Goal: Obtain resource: Obtain resource

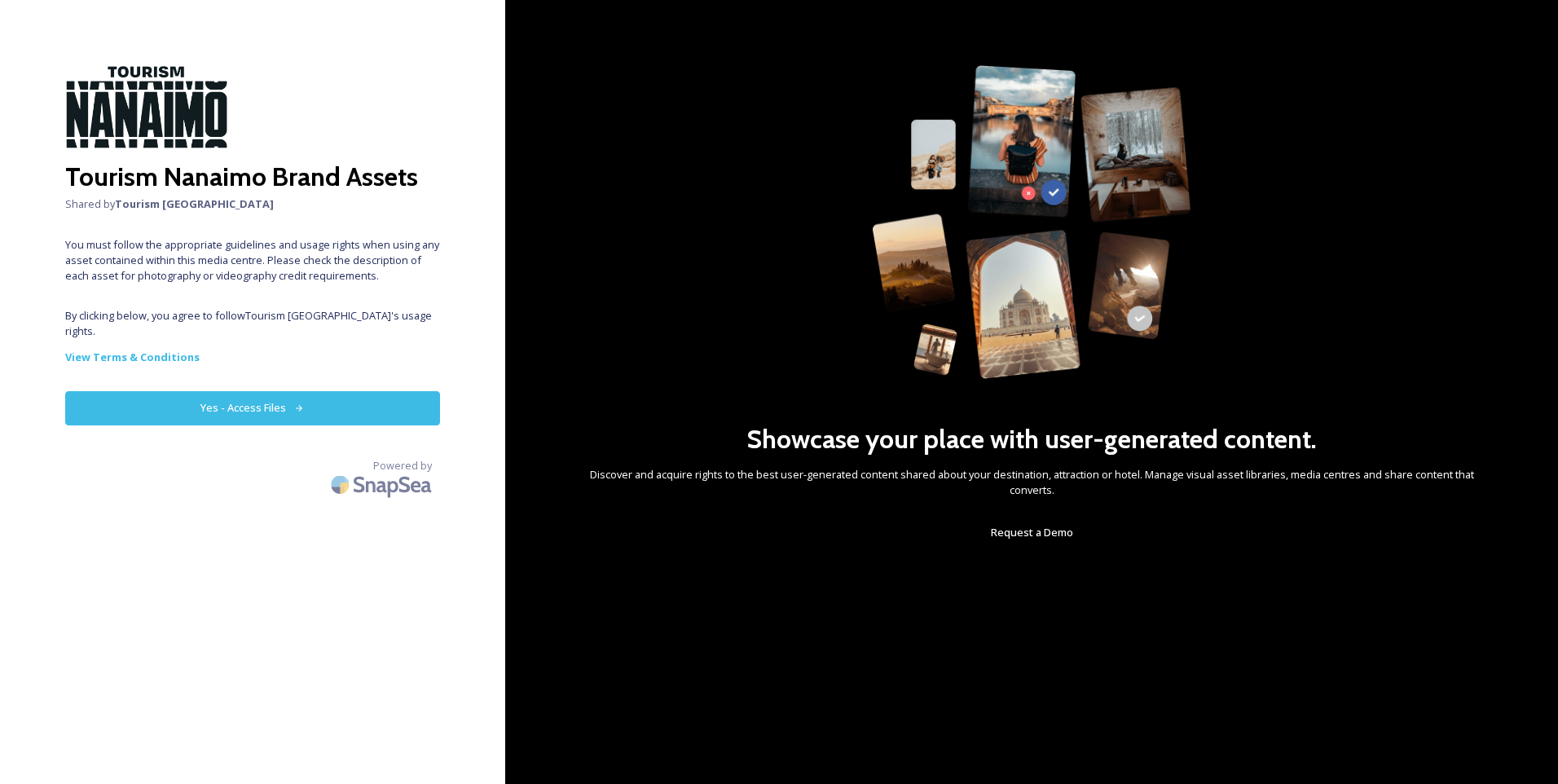
click at [284, 392] on button "Yes - Access Files" at bounding box center [253, 408] width 375 height 33
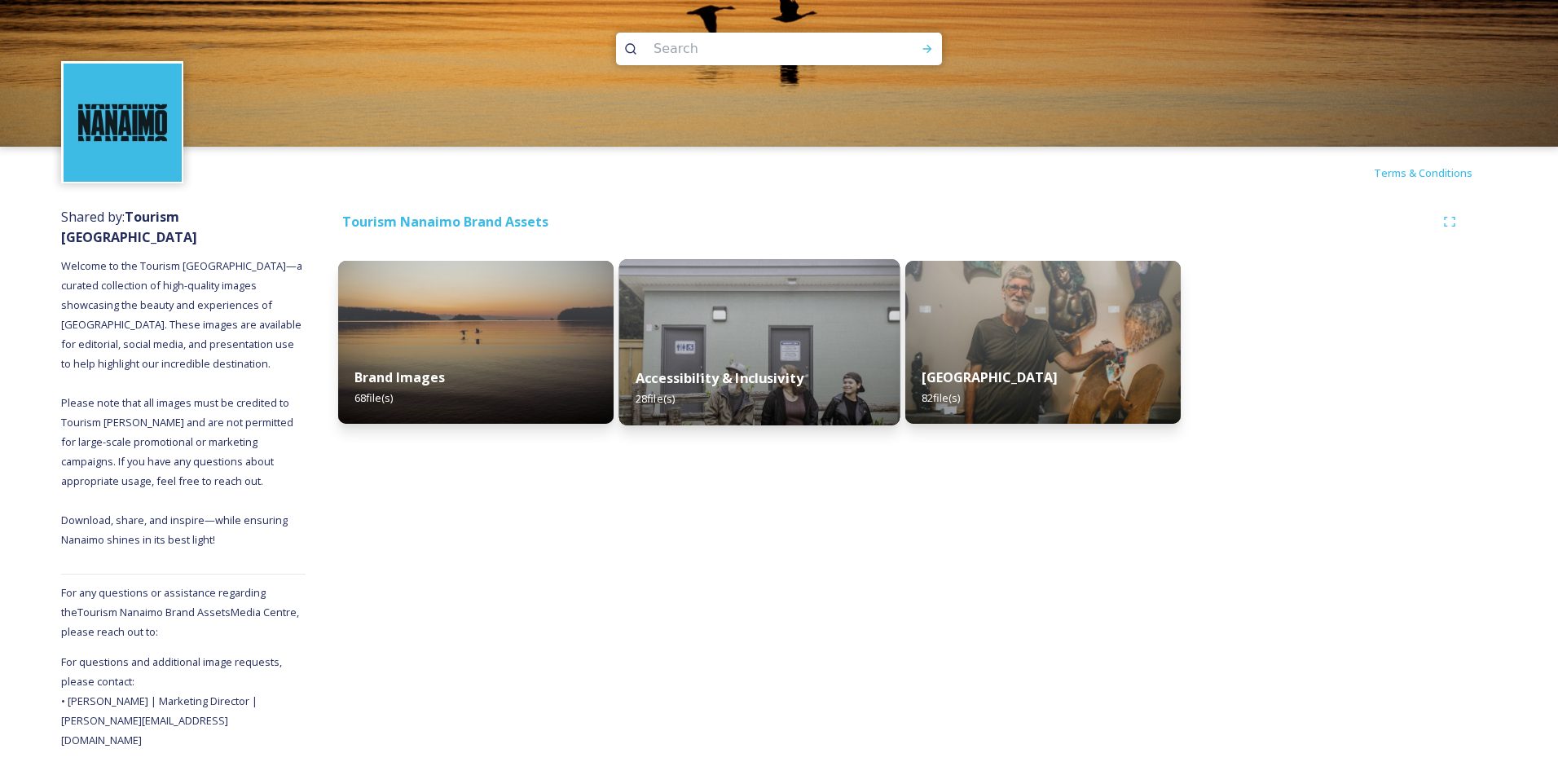
click at [796, 367] on div "Accessibility & Inclusivity 28 file(s)" at bounding box center [760, 388] width 281 height 74
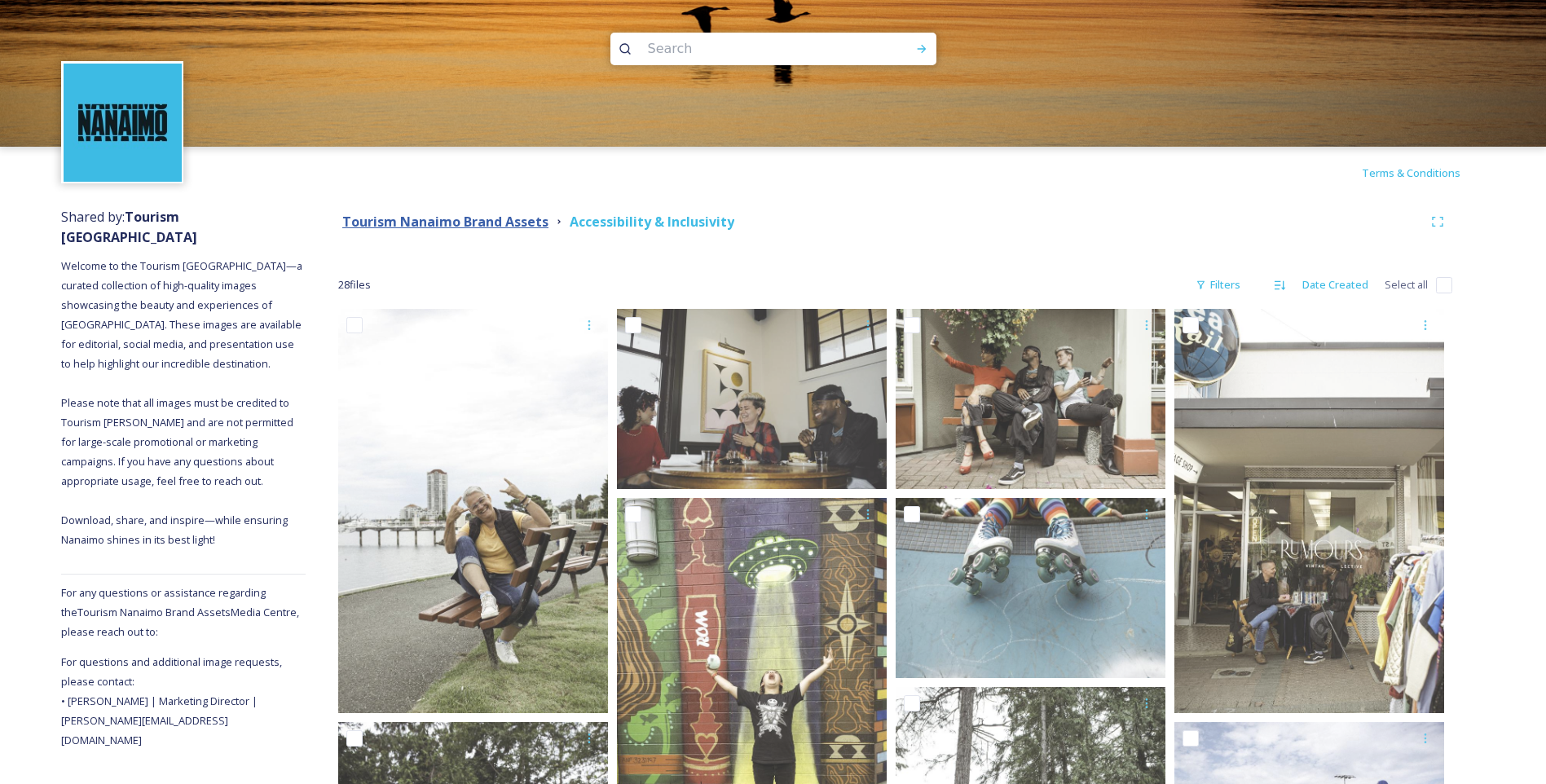
click at [487, 220] on strong "Tourism Nanaimo Brand Assets" at bounding box center [445, 221] width 206 height 18
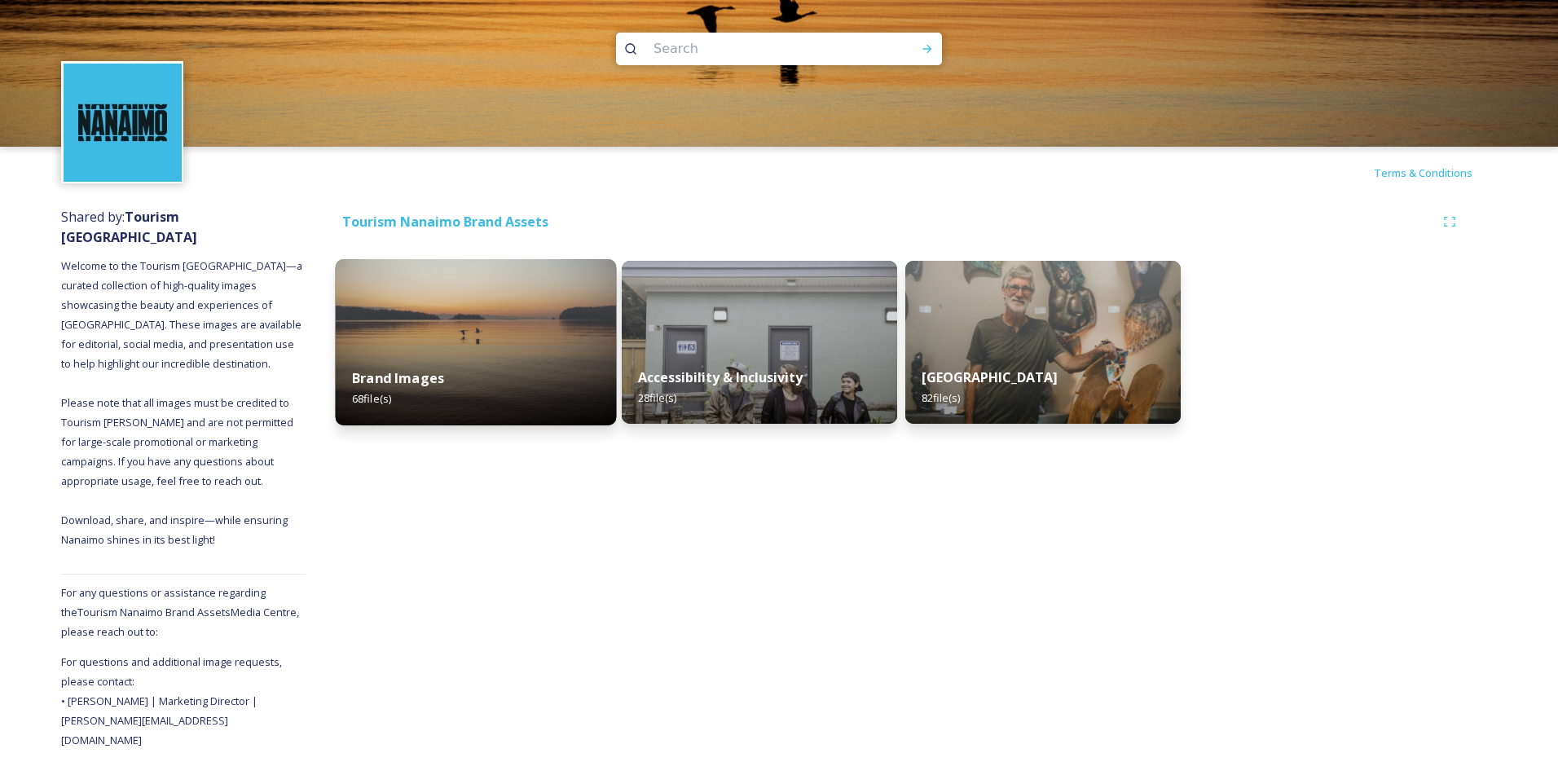
click at [489, 324] on img at bounding box center [477, 343] width 281 height 166
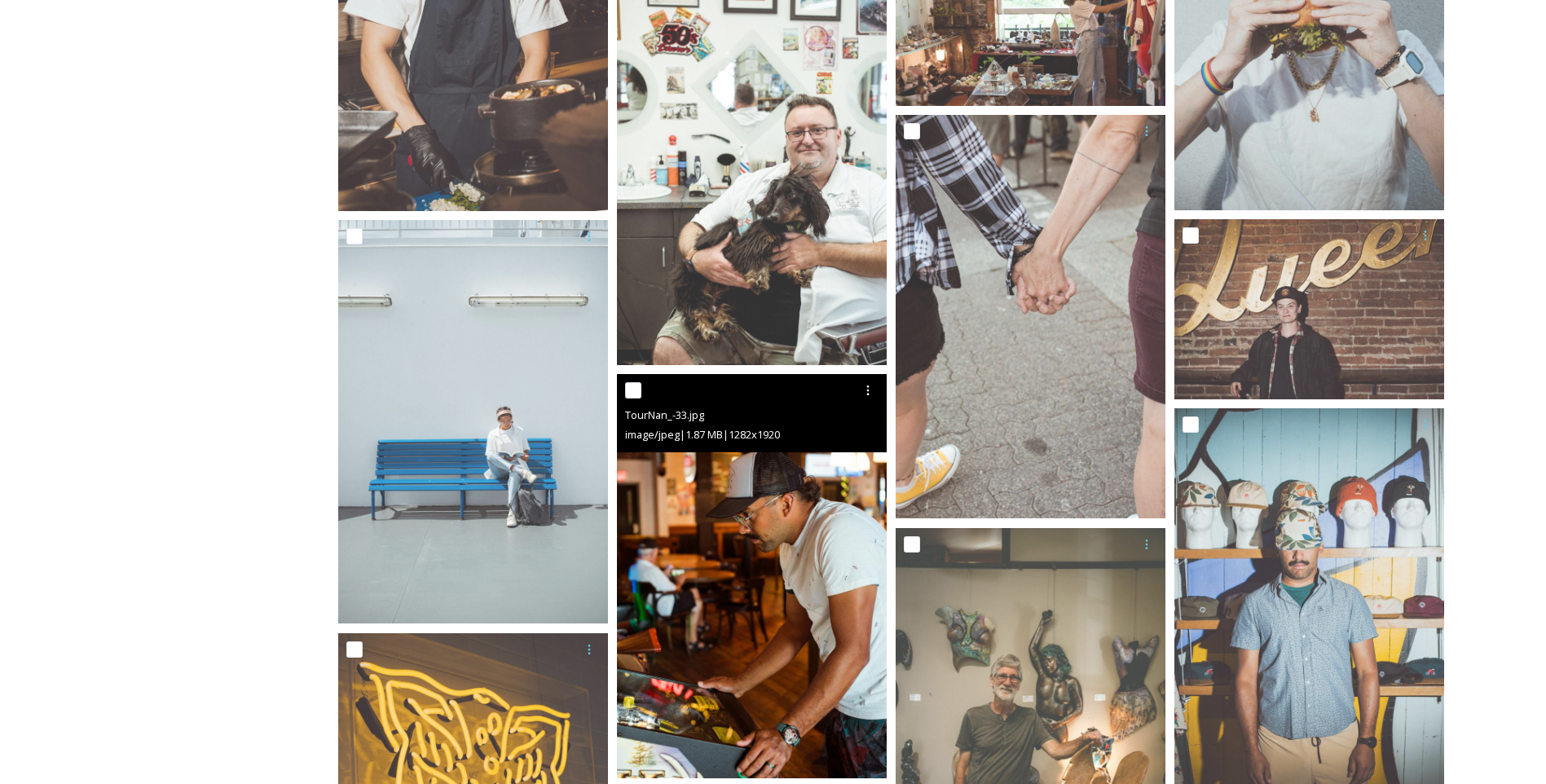
scroll to position [1956, 0]
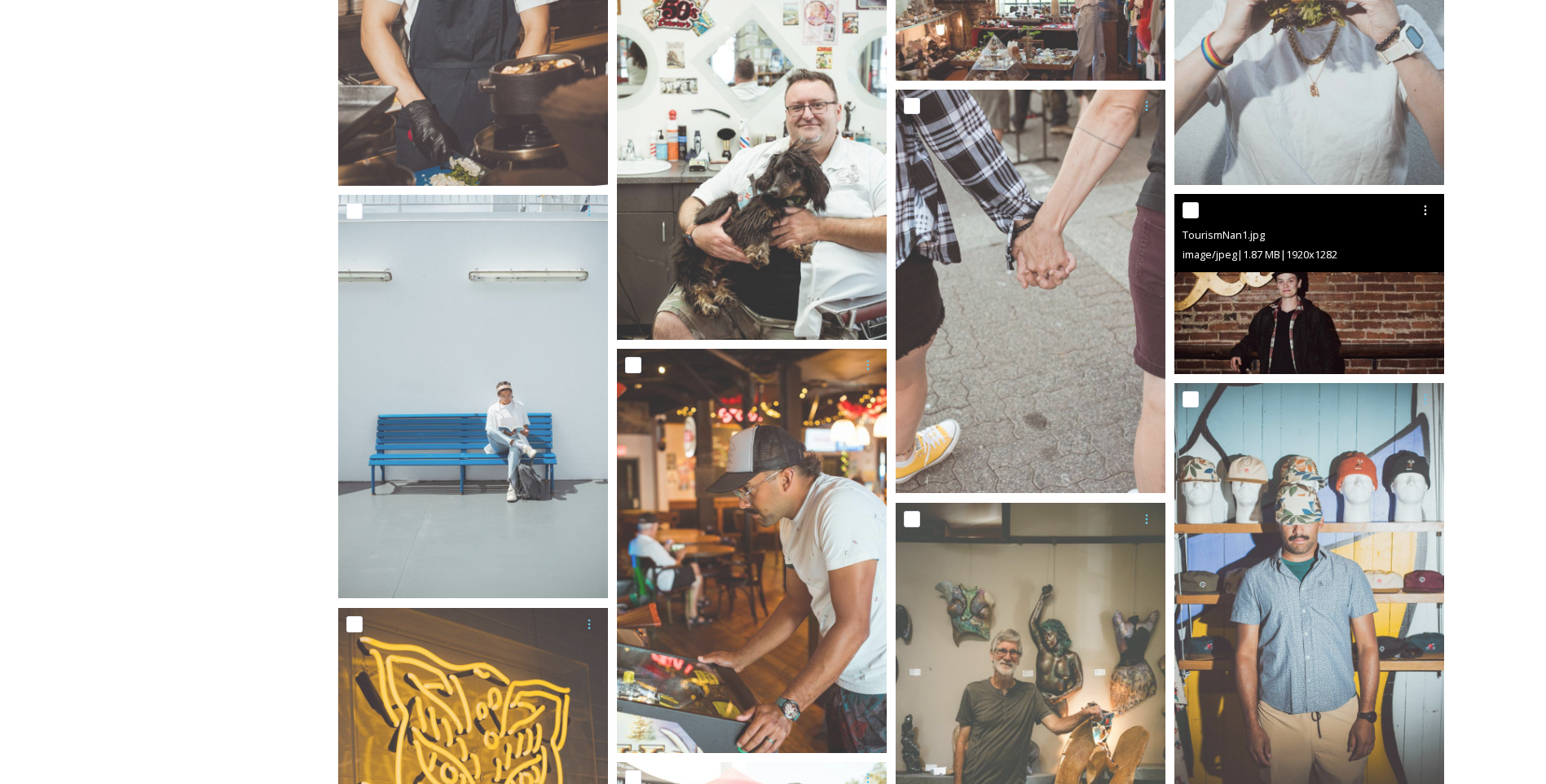
click at [1238, 285] on img at bounding box center [1310, 283] width 270 height 180
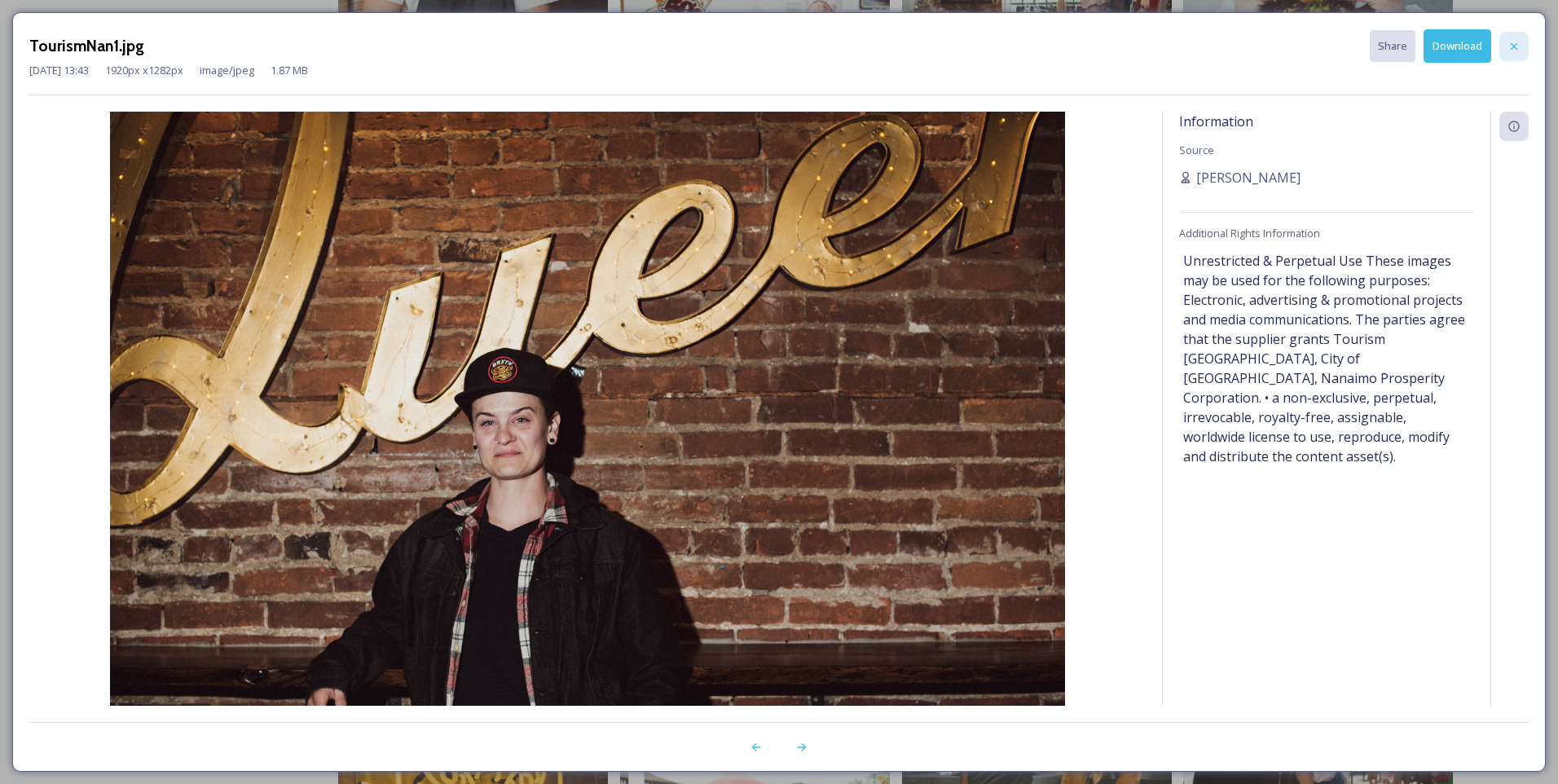
click at [1520, 45] on icon at bounding box center [1515, 46] width 13 height 13
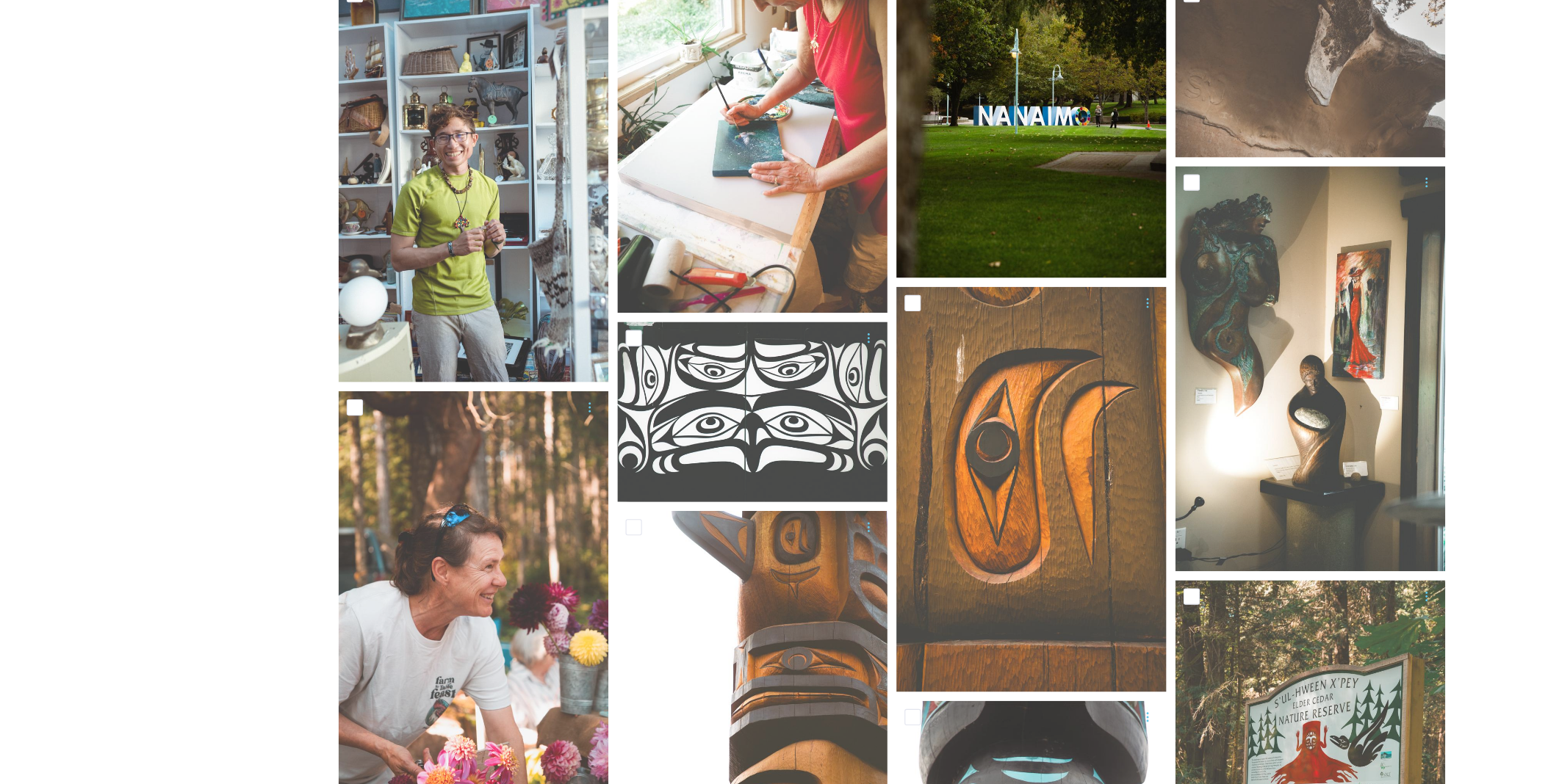
scroll to position [2865, 0]
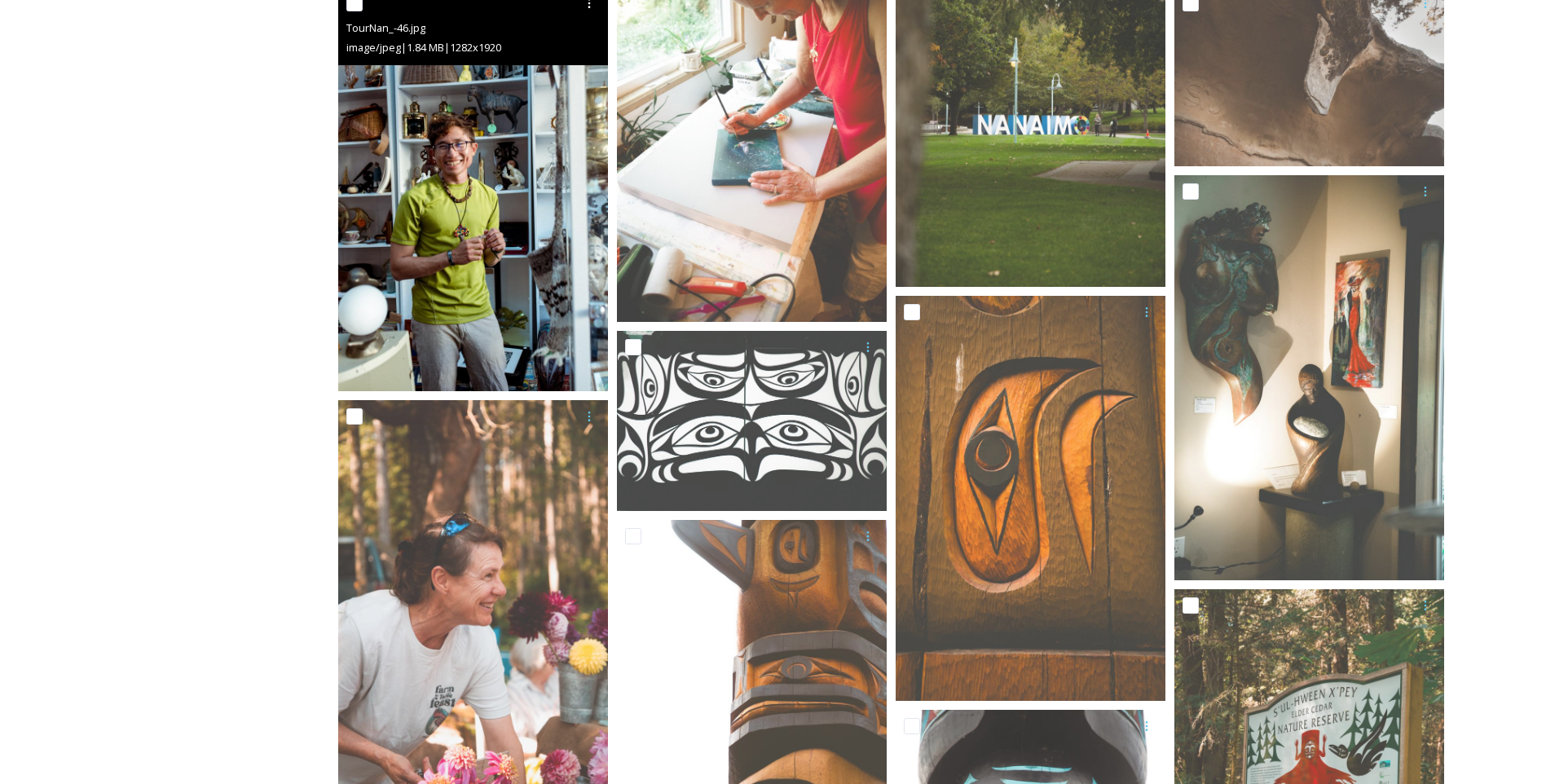
click at [442, 229] on img at bounding box center [473, 189] width 270 height 404
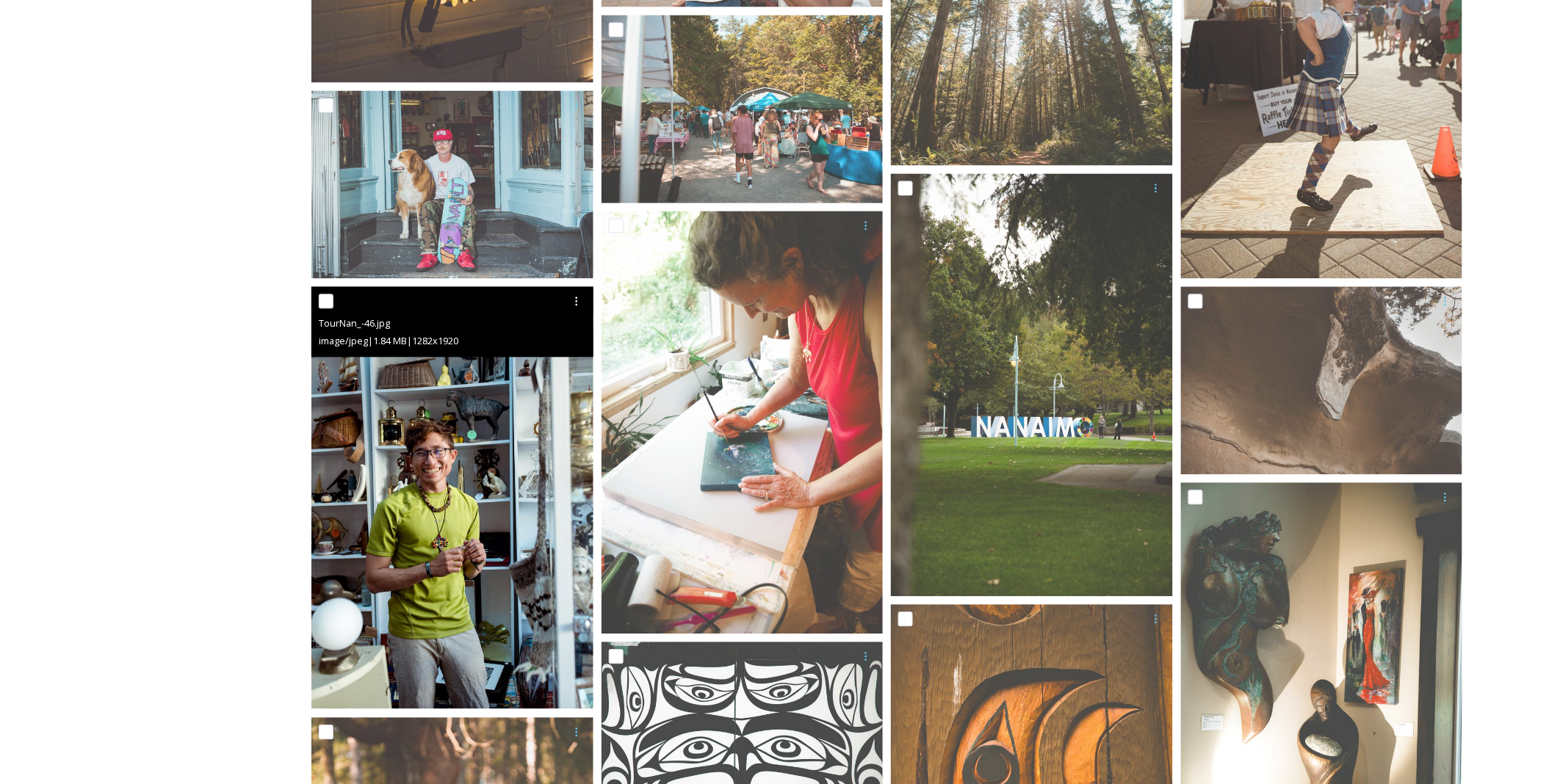
scroll to position [3027, 0]
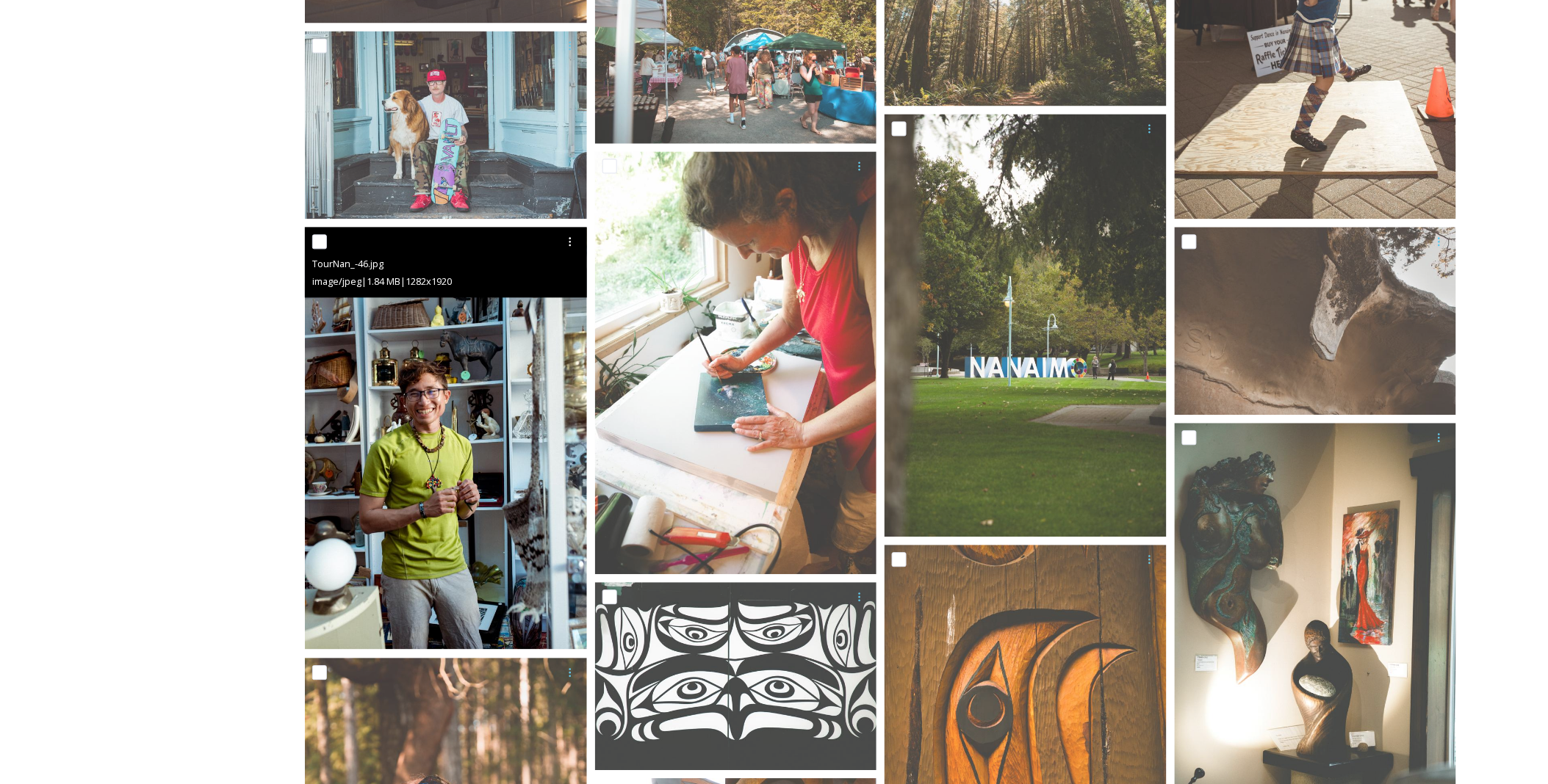
click at [474, 434] on img at bounding box center [445, 439] width 282 height 422
click at [436, 394] on img at bounding box center [445, 439] width 282 height 422
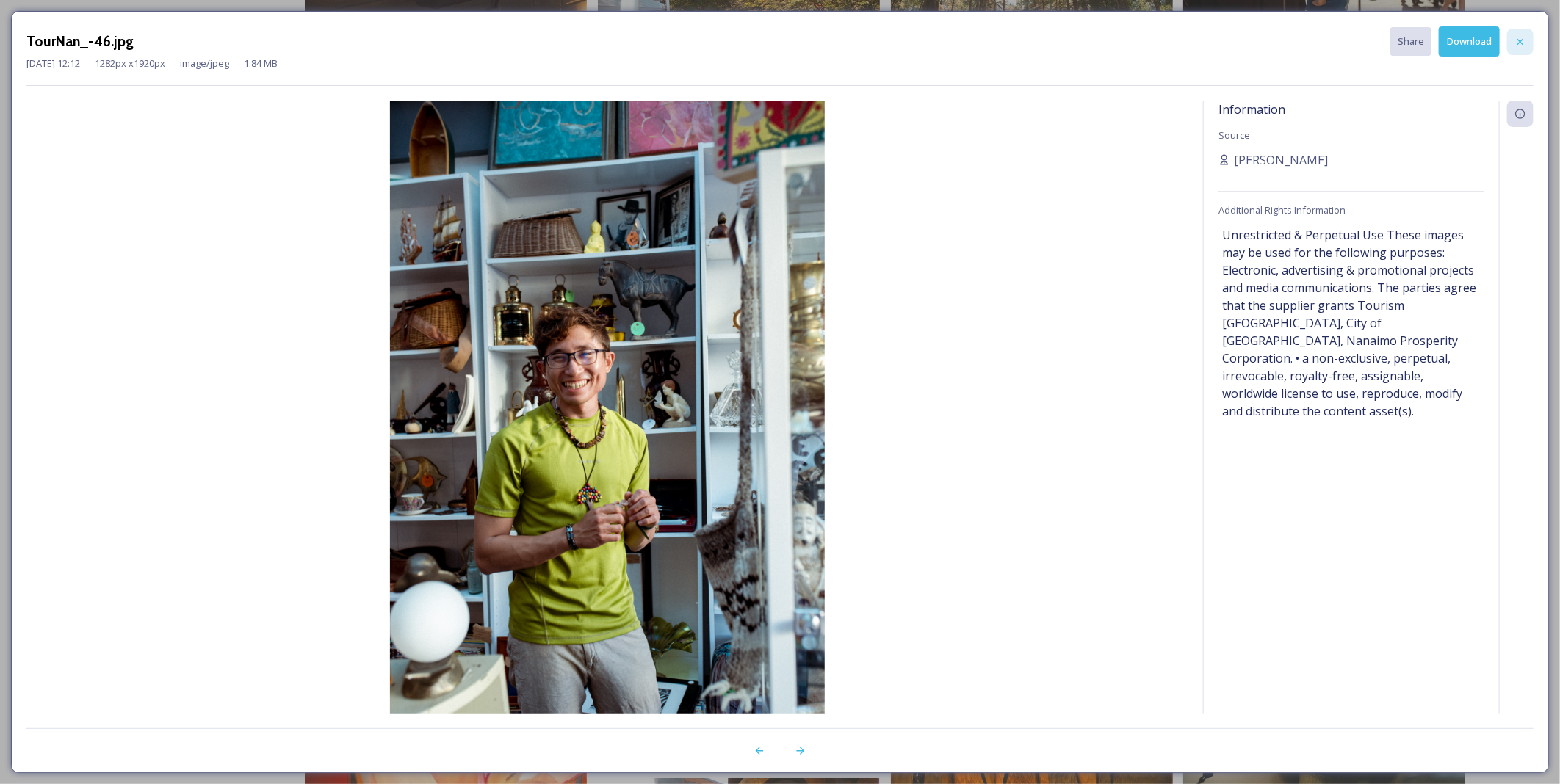
click at [1404, 33] on div at bounding box center [1521, 42] width 27 height 27
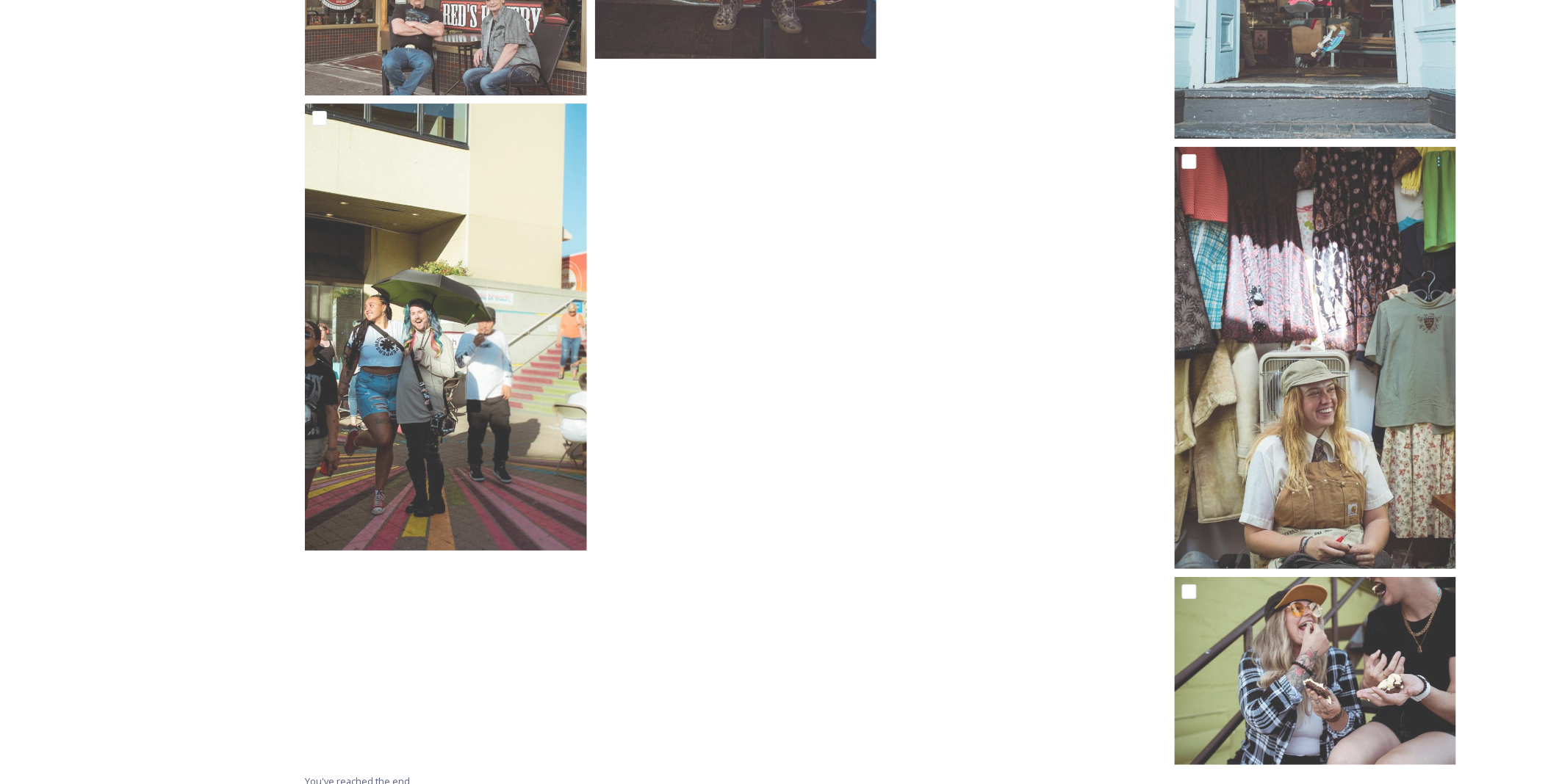
scroll to position [5672, 0]
